Goal: Download file/media

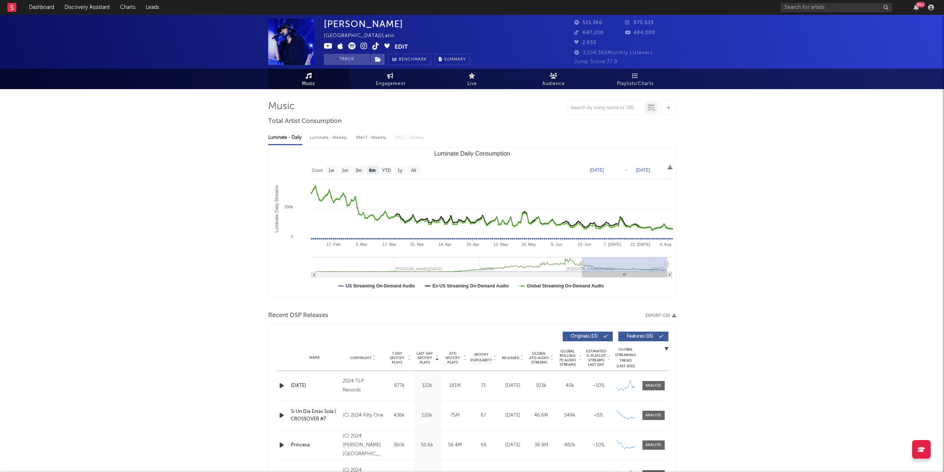
select select "6m"
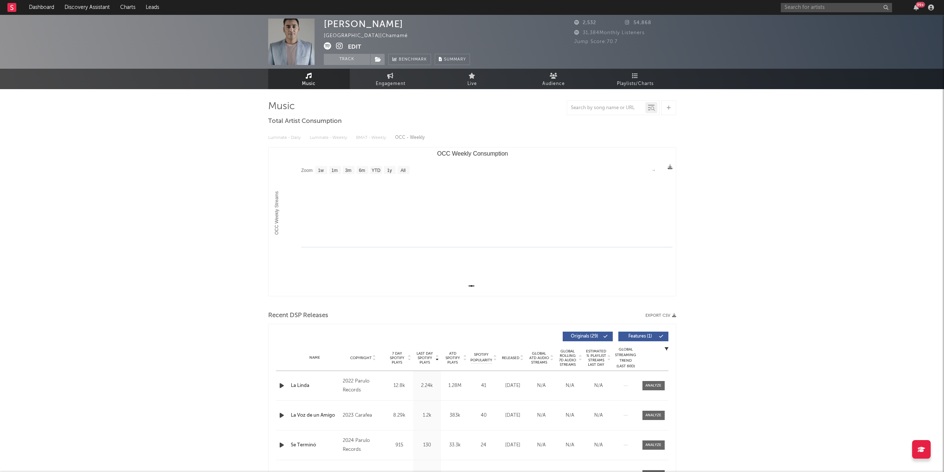
select select "1w"
click at [803, 11] on input "text" at bounding box center [836, 7] width 111 height 9
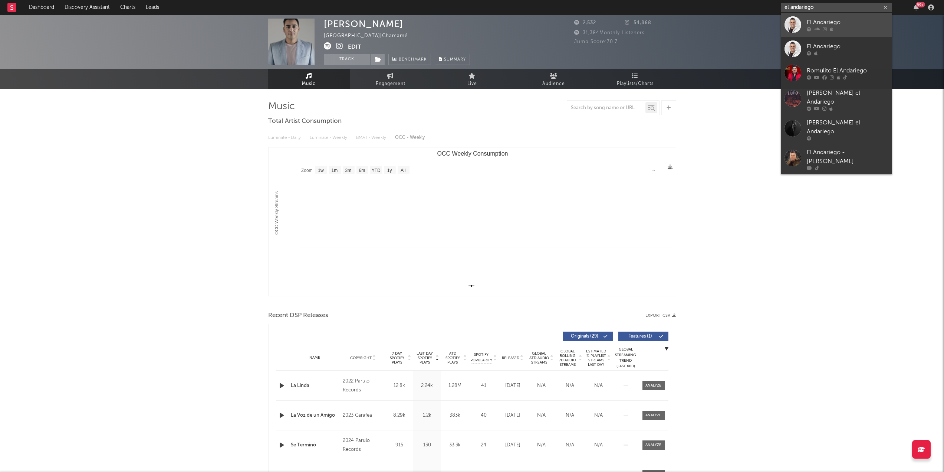
type input "el andariego"
click at [795, 18] on div at bounding box center [793, 24] width 17 height 17
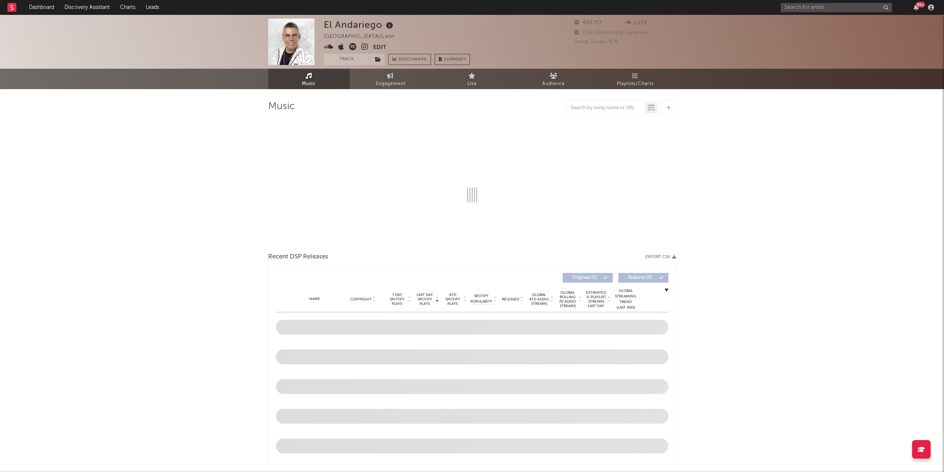
select select "6m"
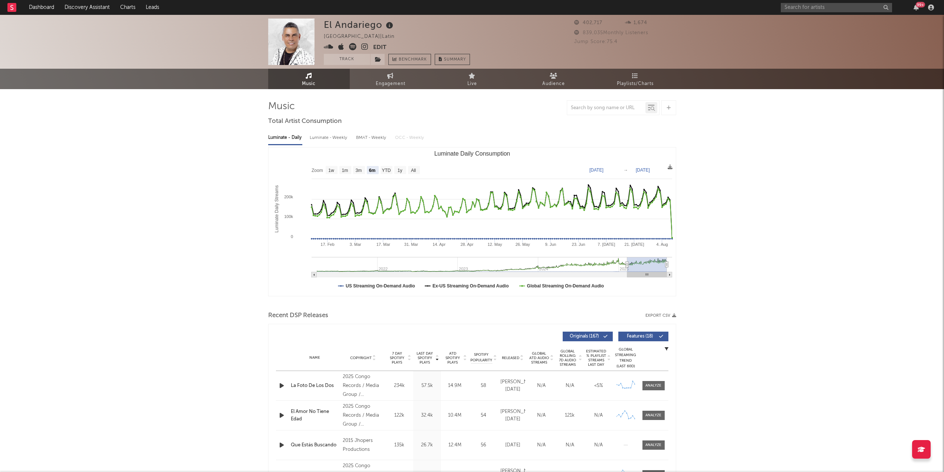
click at [673, 314] on icon "button" at bounding box center [674, 315] width 4 height 4
